Goal: Task Accomplishment & Management: Manage account settings

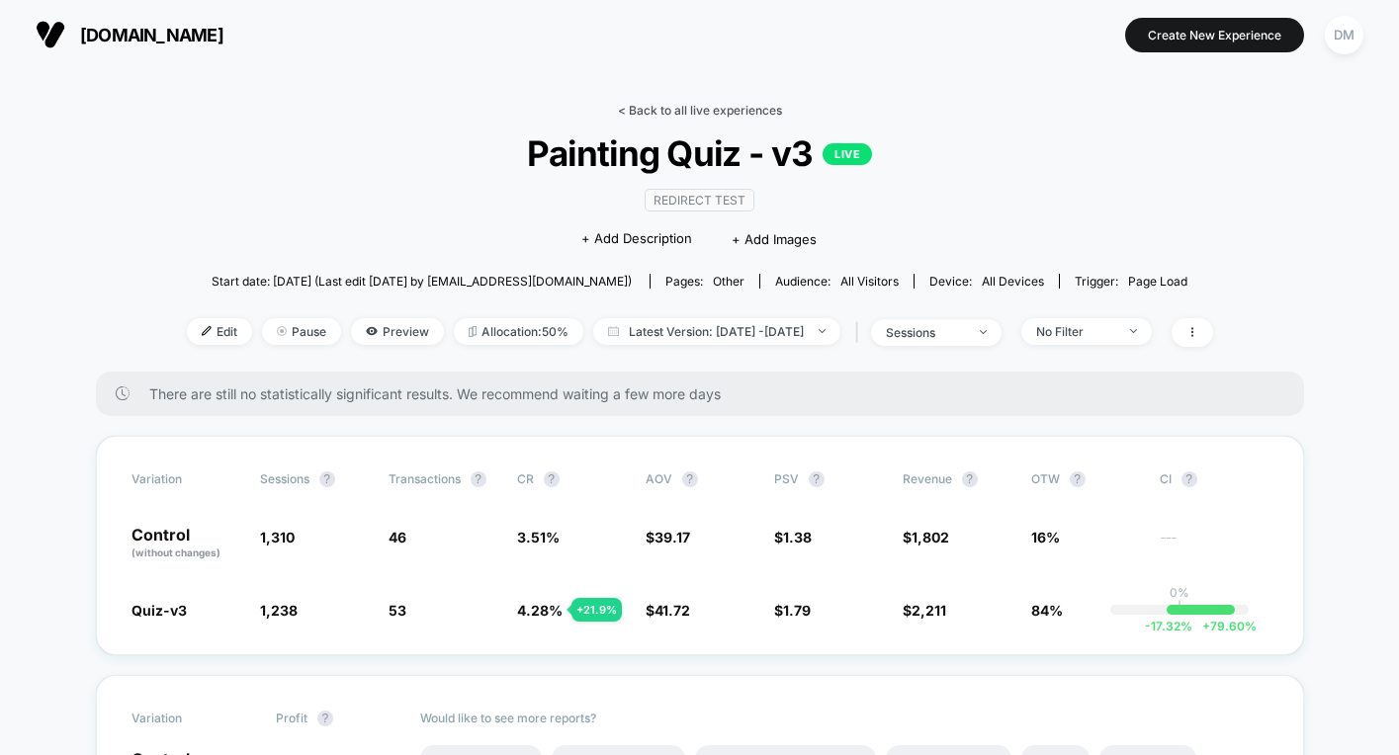
click at [653, 104] on link "< Back to all live experiences" at bounding box center [700, 110] width 164 height 15
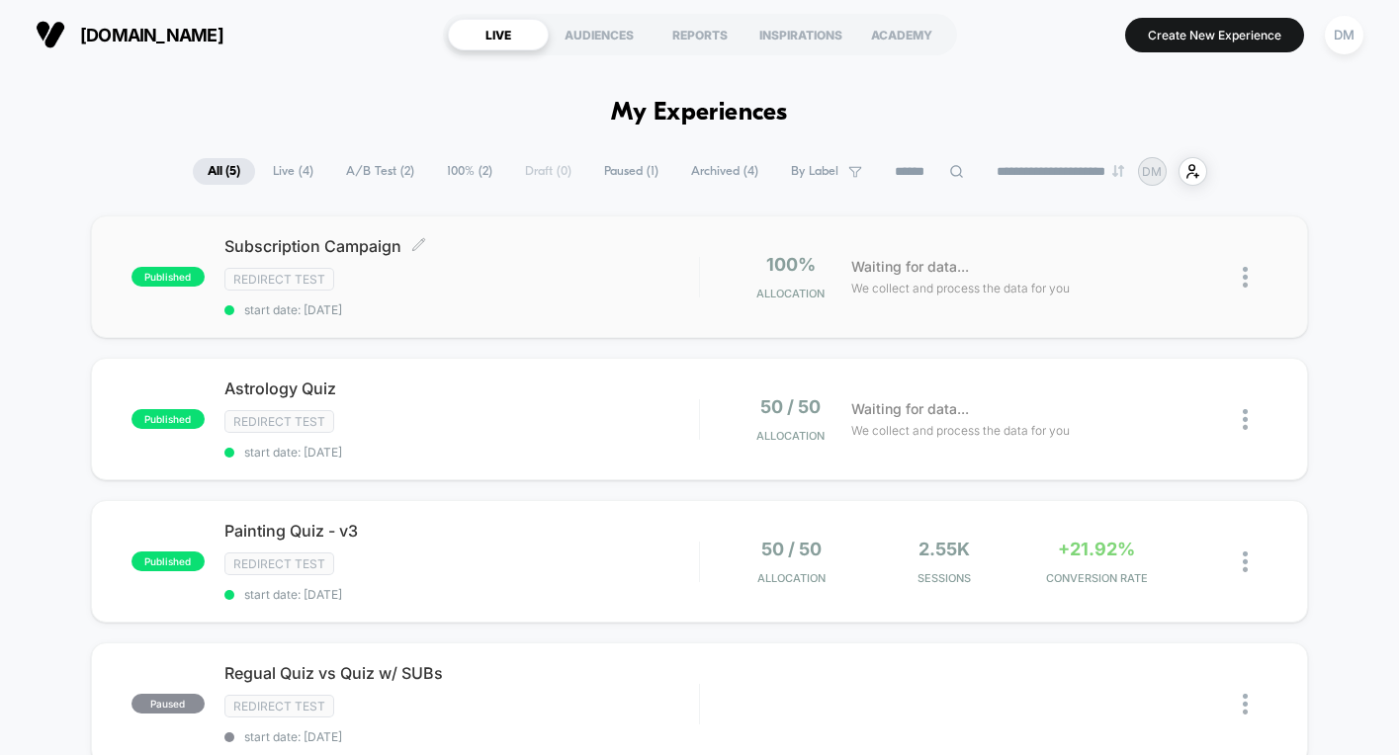
click at [485, 255] on span "Subscription Campaign Click to edit experience details" at bounding box center [461, 246] width 475 height 20
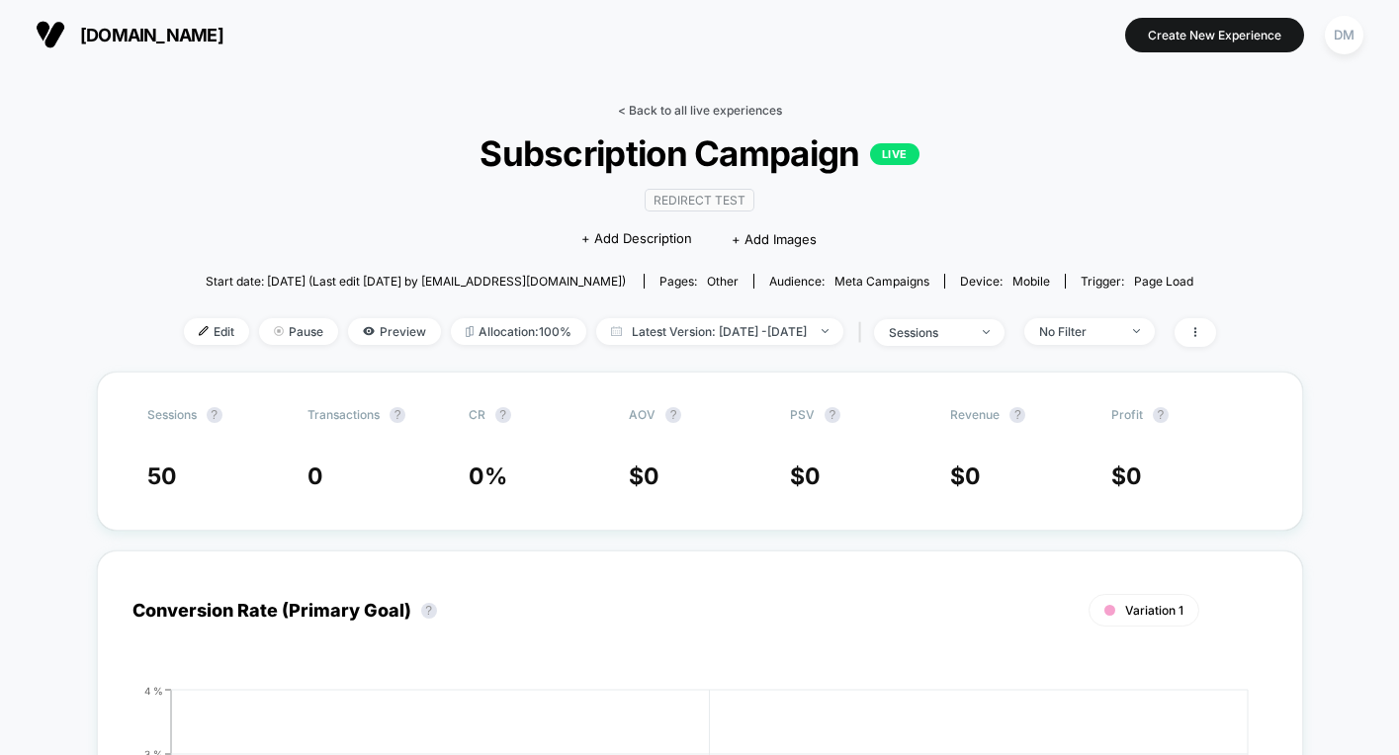
click at [672, 111] on link "< Back to all live experiences" at bounding box center [700, 110] width 164 height 15
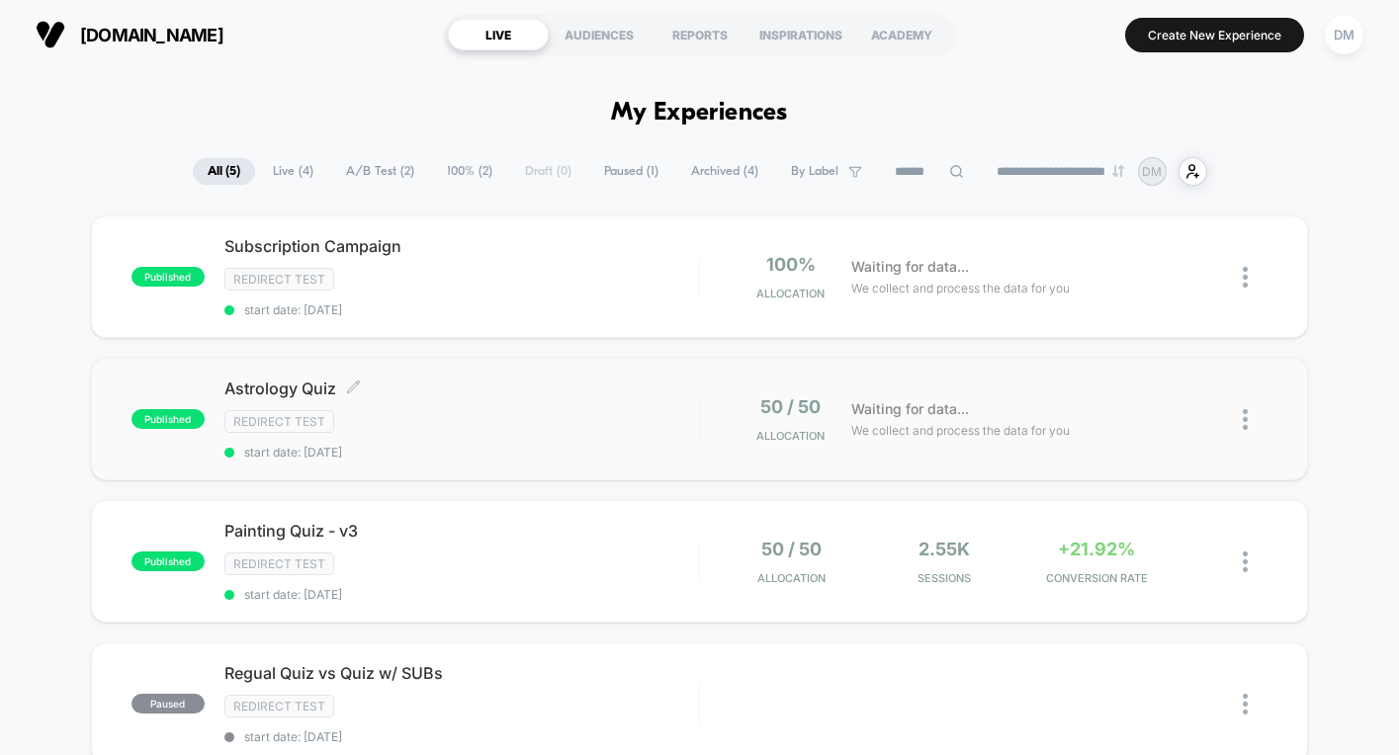
click at [508, 411] on div "Redirect Test" at bounding box center [461, 421] width 475 height 23
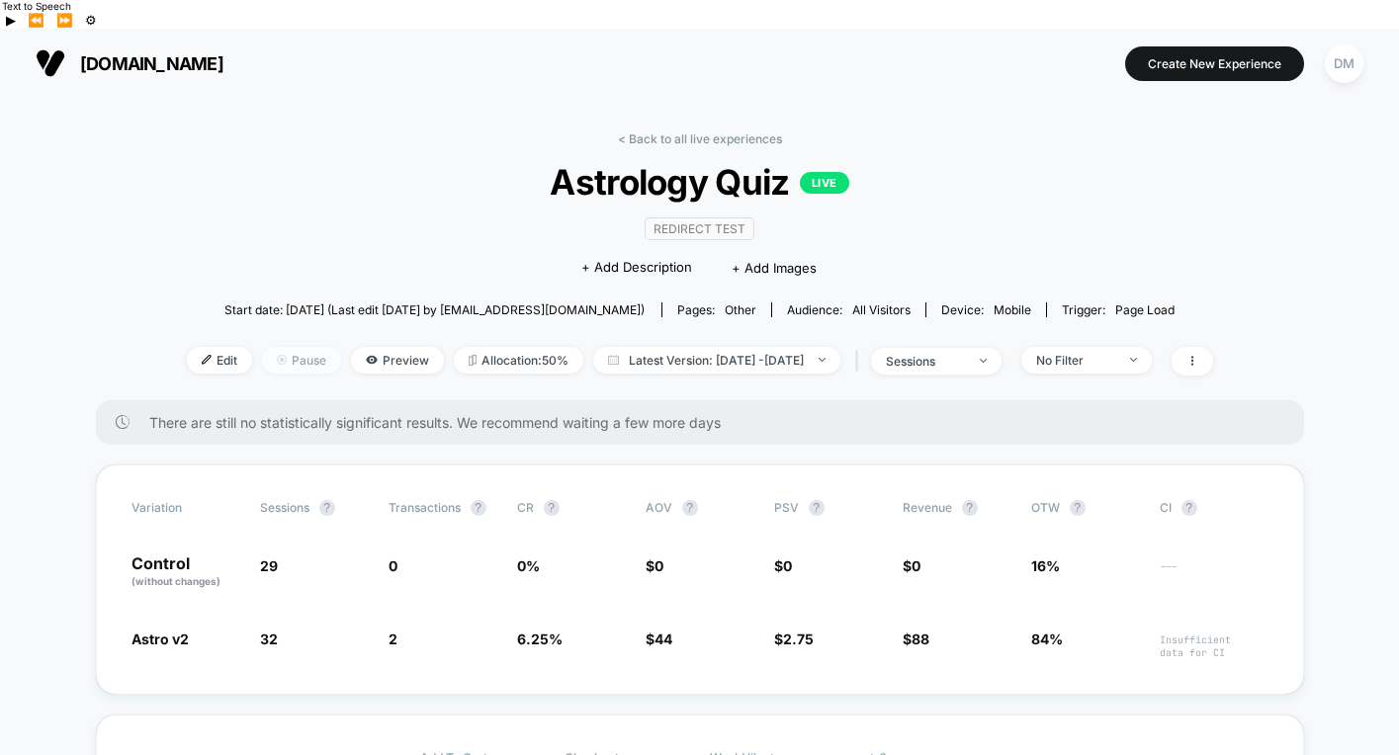
click at [262, 347] on span "Pause" at bounding box center [301, 360] width 79 height 27
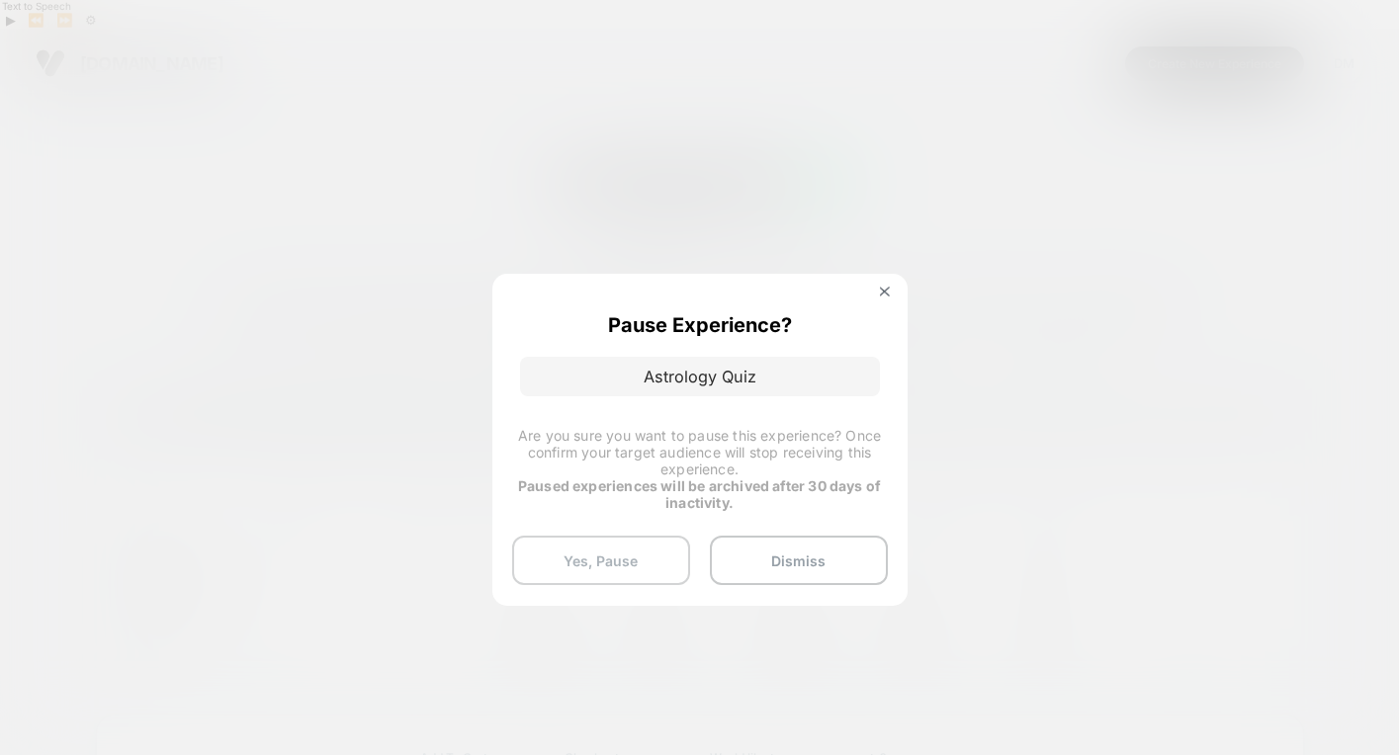
click at [627, 554] on button "Yes, Pause" at bounding box center [601, 560] width 178 height 49
